Goal: Information Seeking & Learning: Understand process/instructions

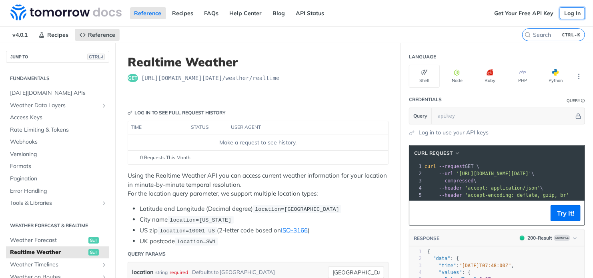
click at [575, 10] on link "Log In" at bounding box center [572, 13] width 25 height 12
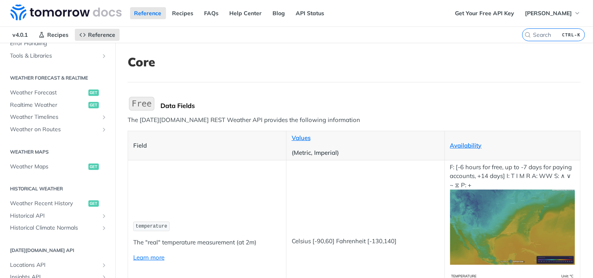
scroll to position [330, 0]
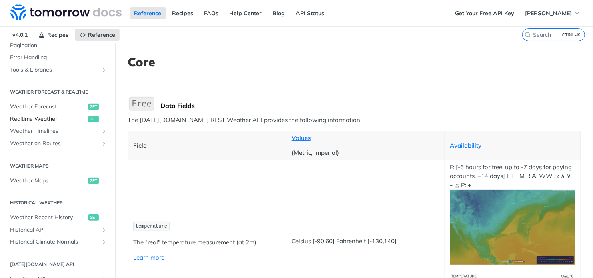
click at [38, 118] on span "Realtime Weather" at bounding box center [48, 119] width 76 height 8
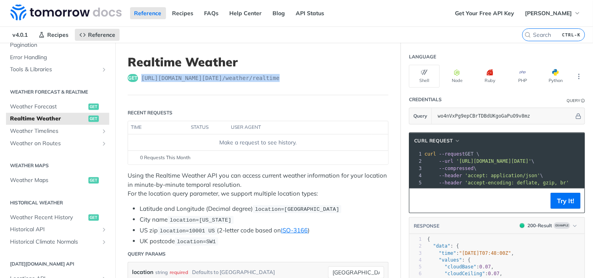
drag, startPoint x: 142, startPoint y: 77, endPoint x: 283, endPoint y: 69, distance: 141.2
click at [283, 69] on header "Realtime Weather get https://api.tomorrow.io/v4 /weather/realtime" at bounding box center [258, 75] width 261 height 40
copy span "https://api.tomorrow.io/v4 /weather/realtime"
click at [315, 83] on header "Realtime Weather get https://api.tomorrow.io/v4 /weather/realtime" at bounding box center [258, 75] width 261 height 40
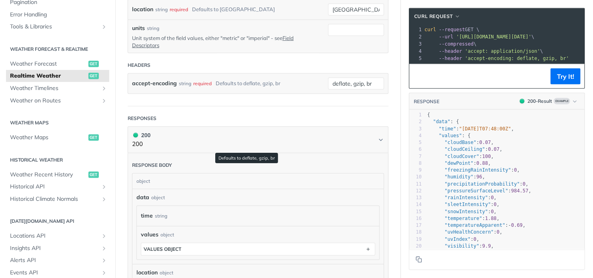
scroll to position [200, 0]
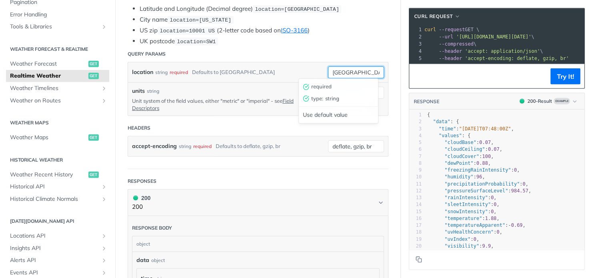
click at [351, 72] on input "[GEOGRAPHIC_DATA]" at bounding box center [356, 72] width 56 height 12
type input "stockport"
click at [308, 109] on p "Unit system of the field values, either "metric" or "imperial" - see Field Desc…" at bounding box center [224, 104] width 184 height 14
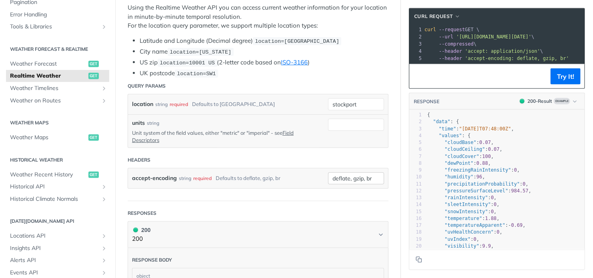
scroll to position [120, 0]
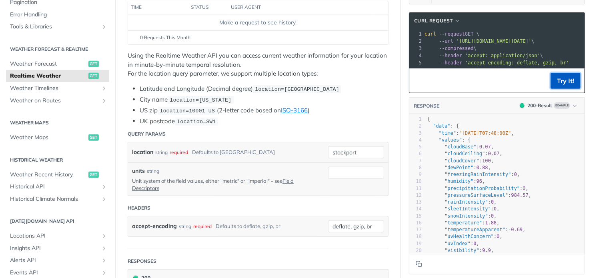
click at [563, 80] on button "Try It!" at bounding box center [566, 81] width 30 height 16
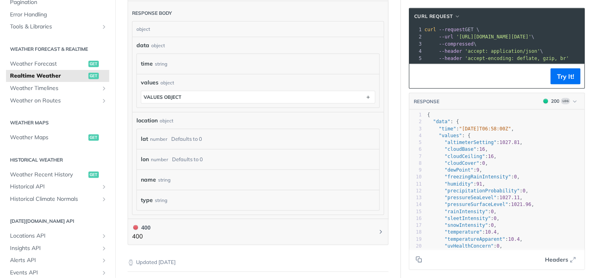
scroll to position [440, 0]
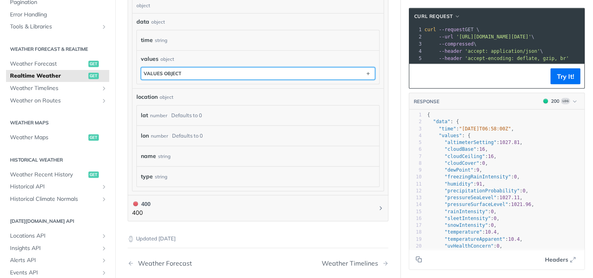
click at [240, 76] on button "values object" at bounding box center [258, 74] width 234 height 12
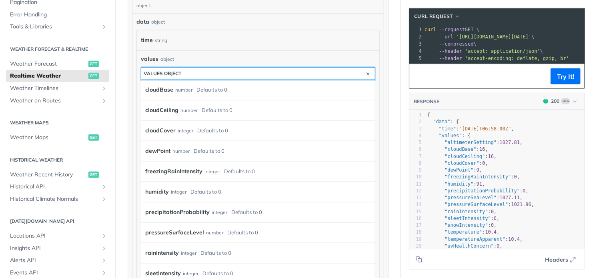
click at [240, 76] on button "values object" at bounding box center [258, 74] width 234 height 12
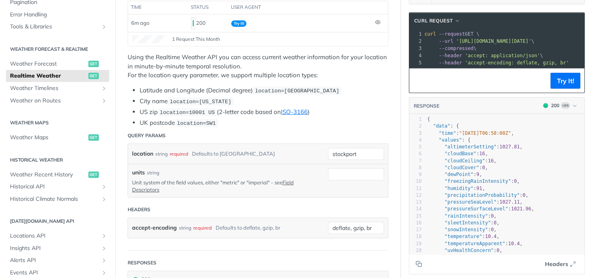
scroll to position [0, 0]
